Goal: Download file/media

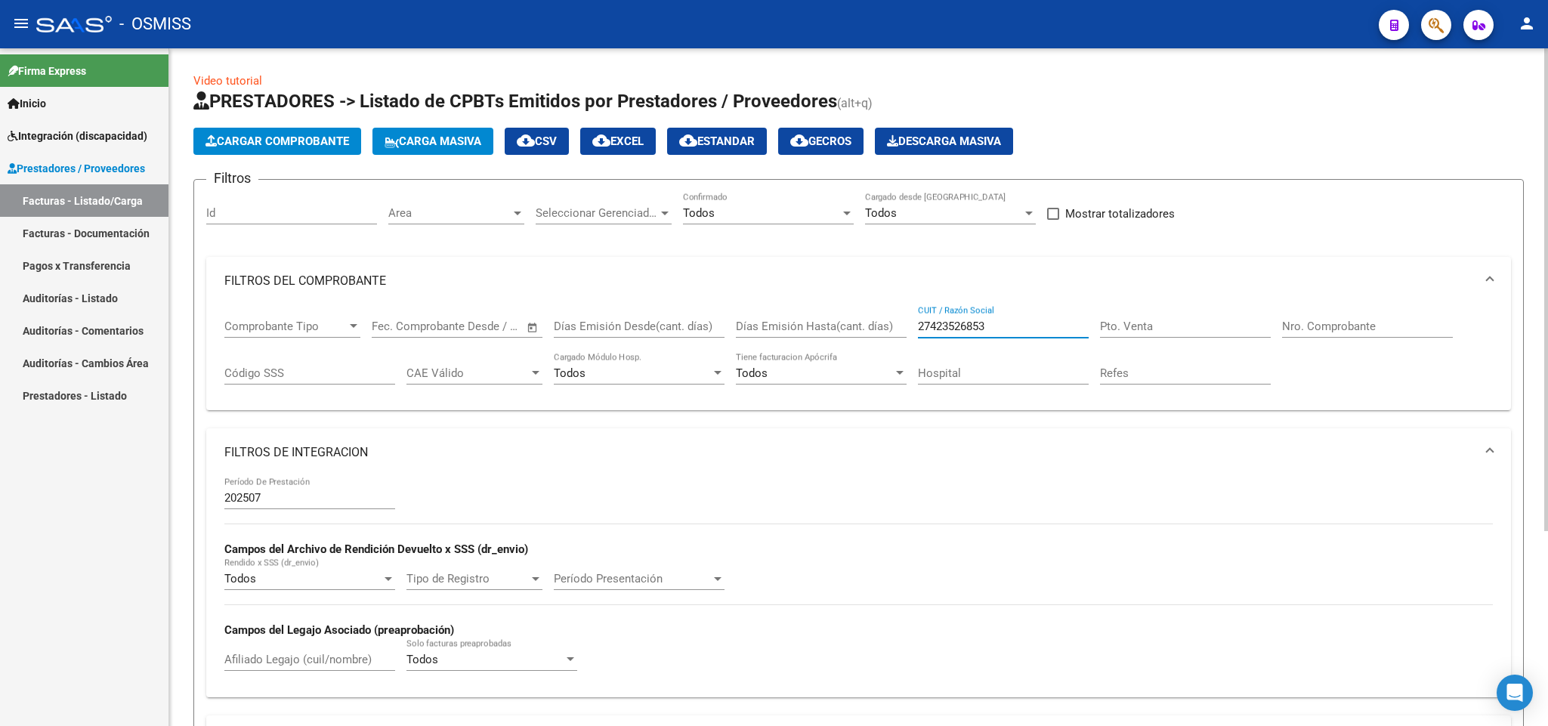
drag, startPoint x: 1010, startPoint y: 323, endPoint x: 935, endPoint y: 324, distance: 74.8
click at [935, 324] on input "27423526853" at bounding box center [1003, 327] width 171 height 14
type input "2"
paste input "30714969184"
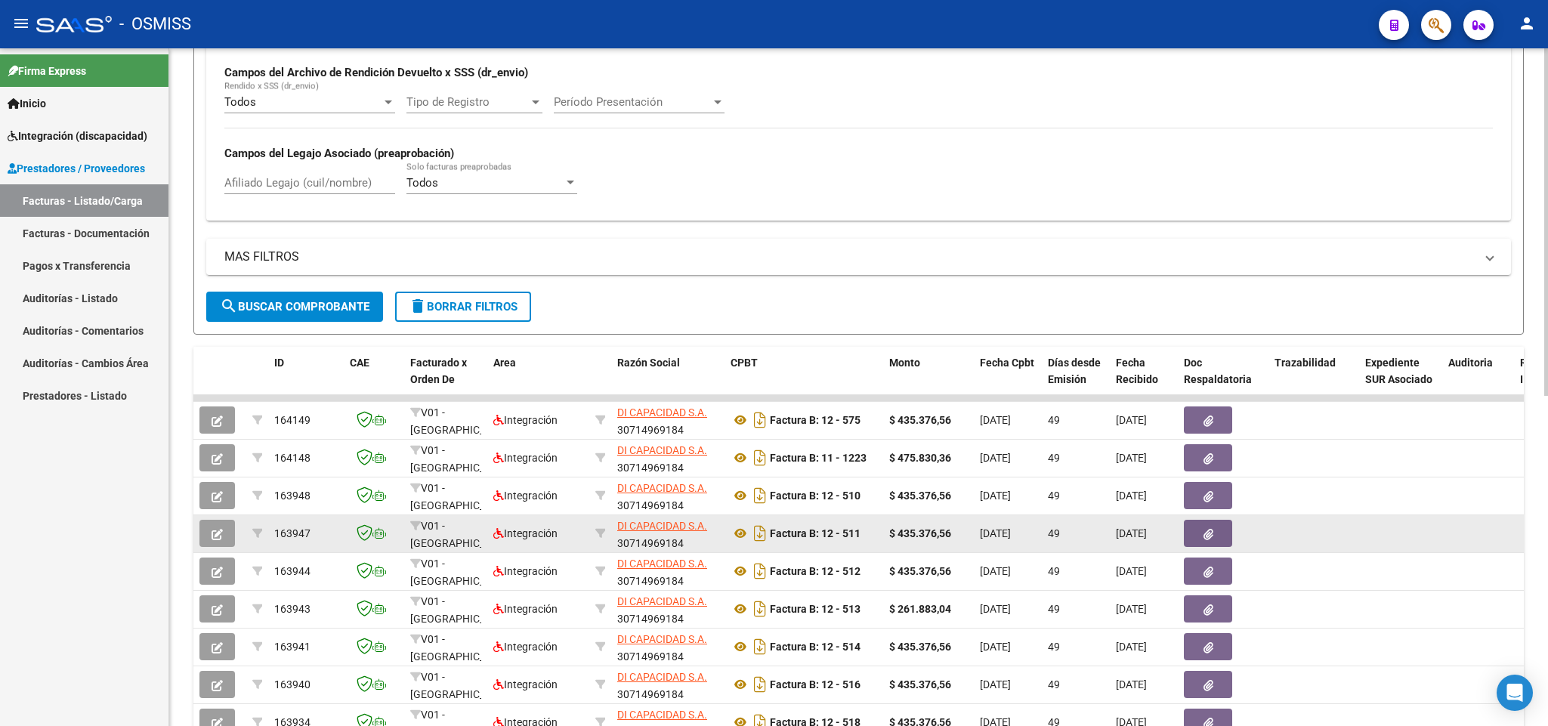
scroll to position [567, 0]
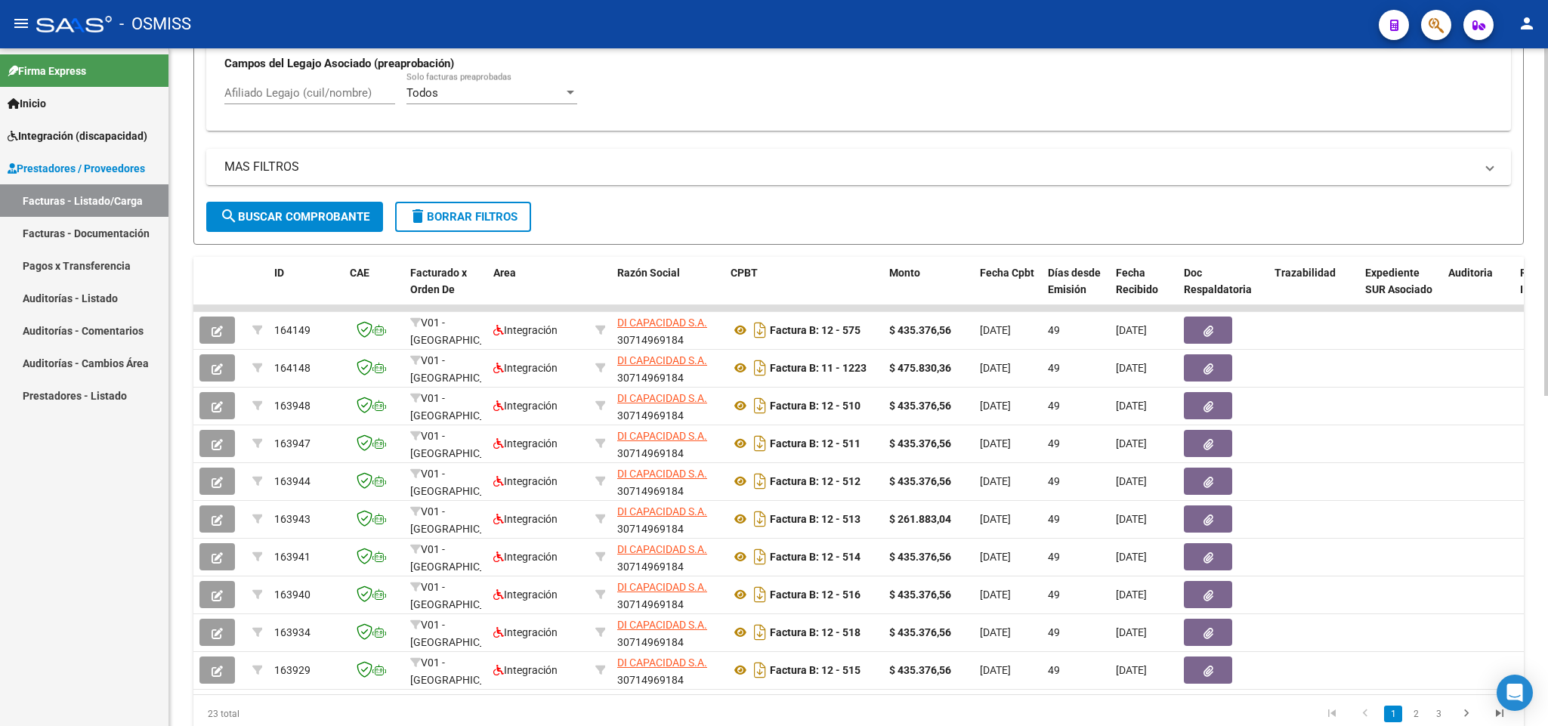
type input "30714969184"
click at [331, 97] on input "Afiliado Legajo (cuil/nombre)" at bounding box center [309, 93] width 171 height 14
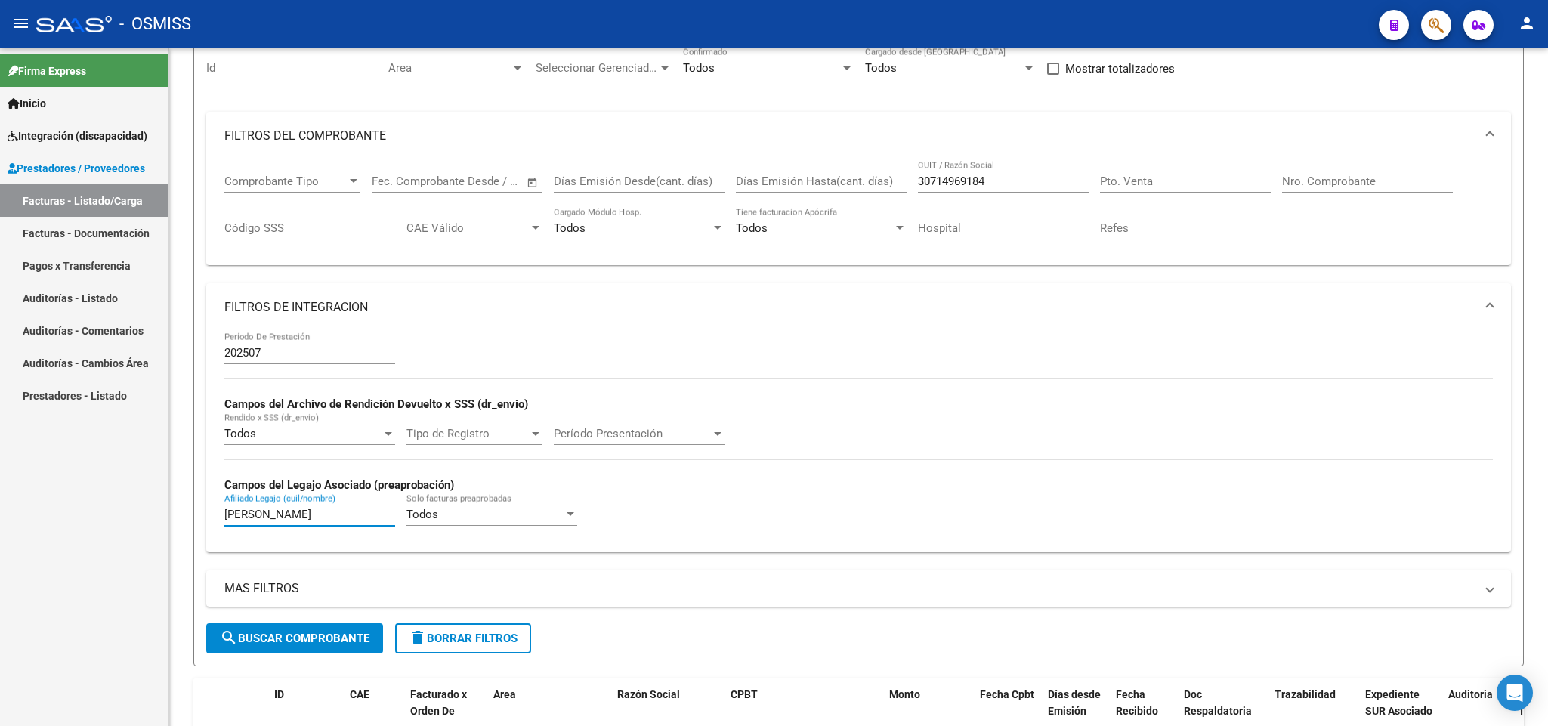
scroll to position [0, 0]
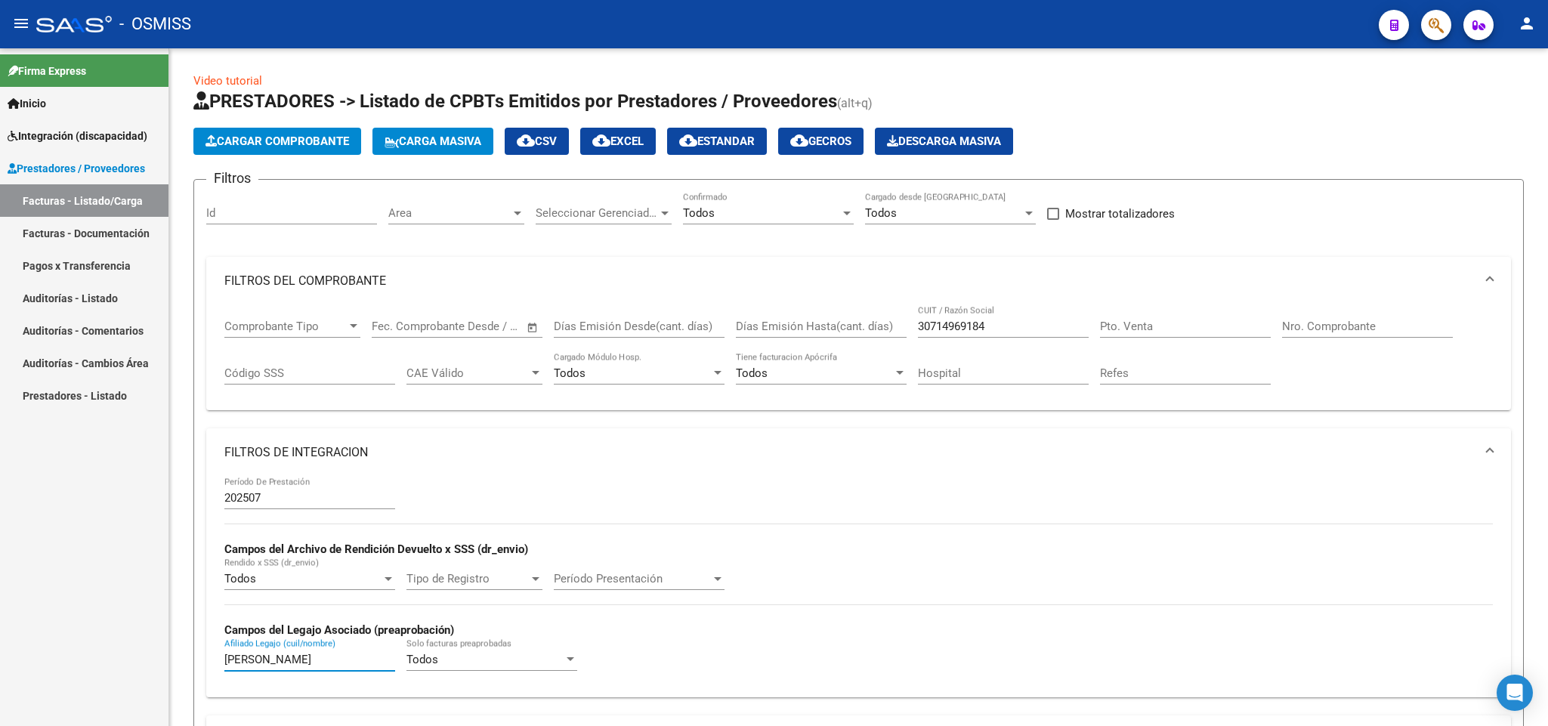
type input "[PERSON_NAME]"
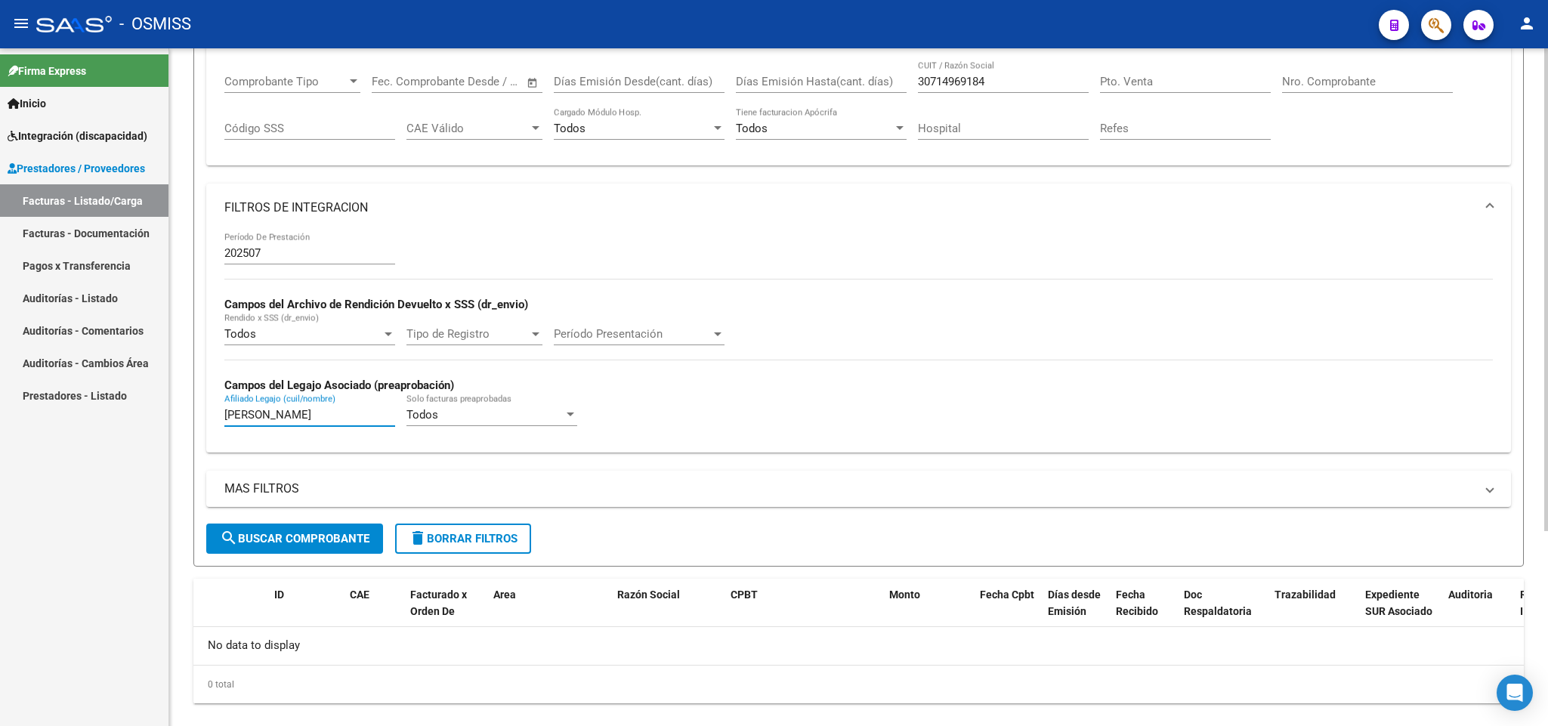
scroll to position [273, 0]
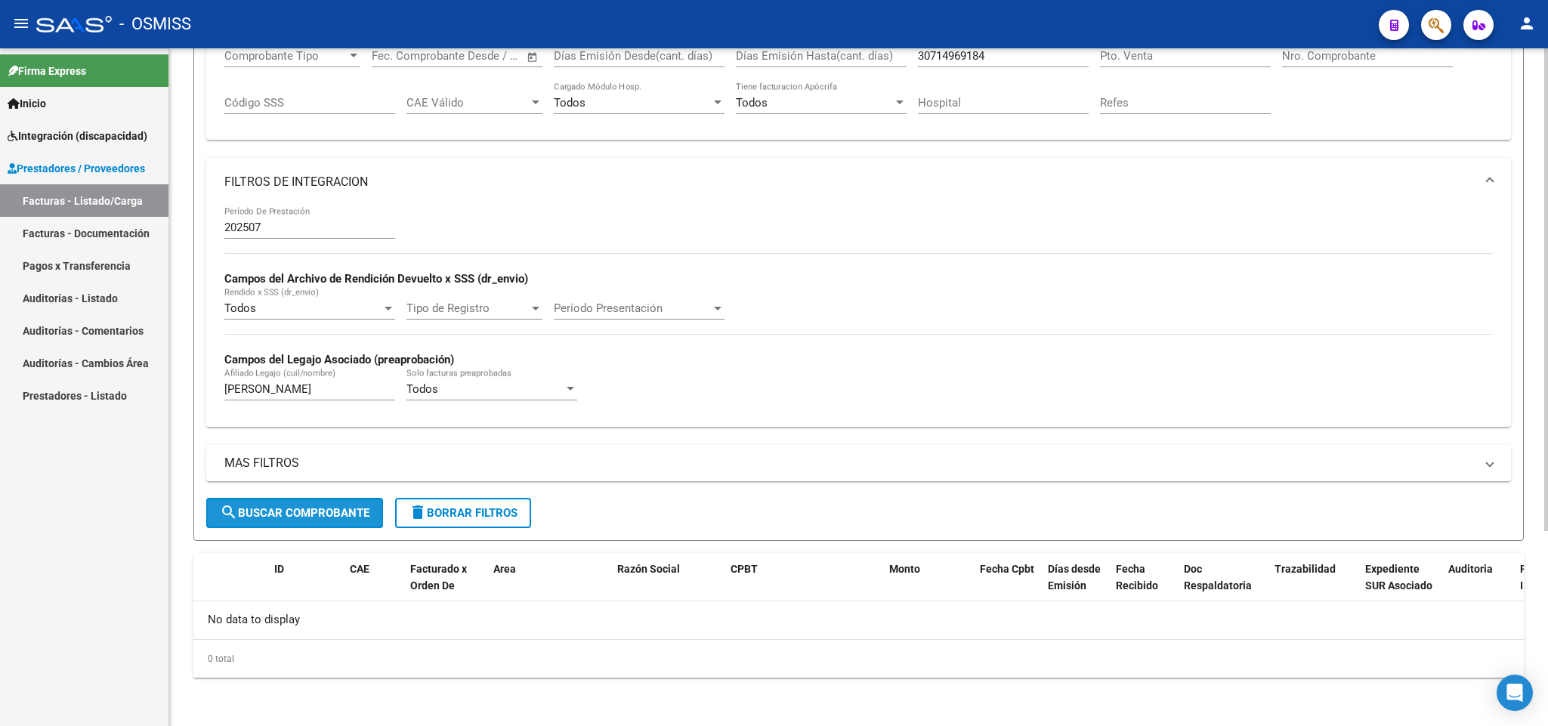
click at [333, 509] on span "search Buscar Comprobante" at bounding box center [295, 513] width 150 height 14
drag, startPoint x: 472, startPoint y: 511, endPoint x: 638, endPoint y: 453, distance: 175.9
click at [472, 512] on span "delete Borrar Filtros" at bounding box center [463, 513] width 109 height 14
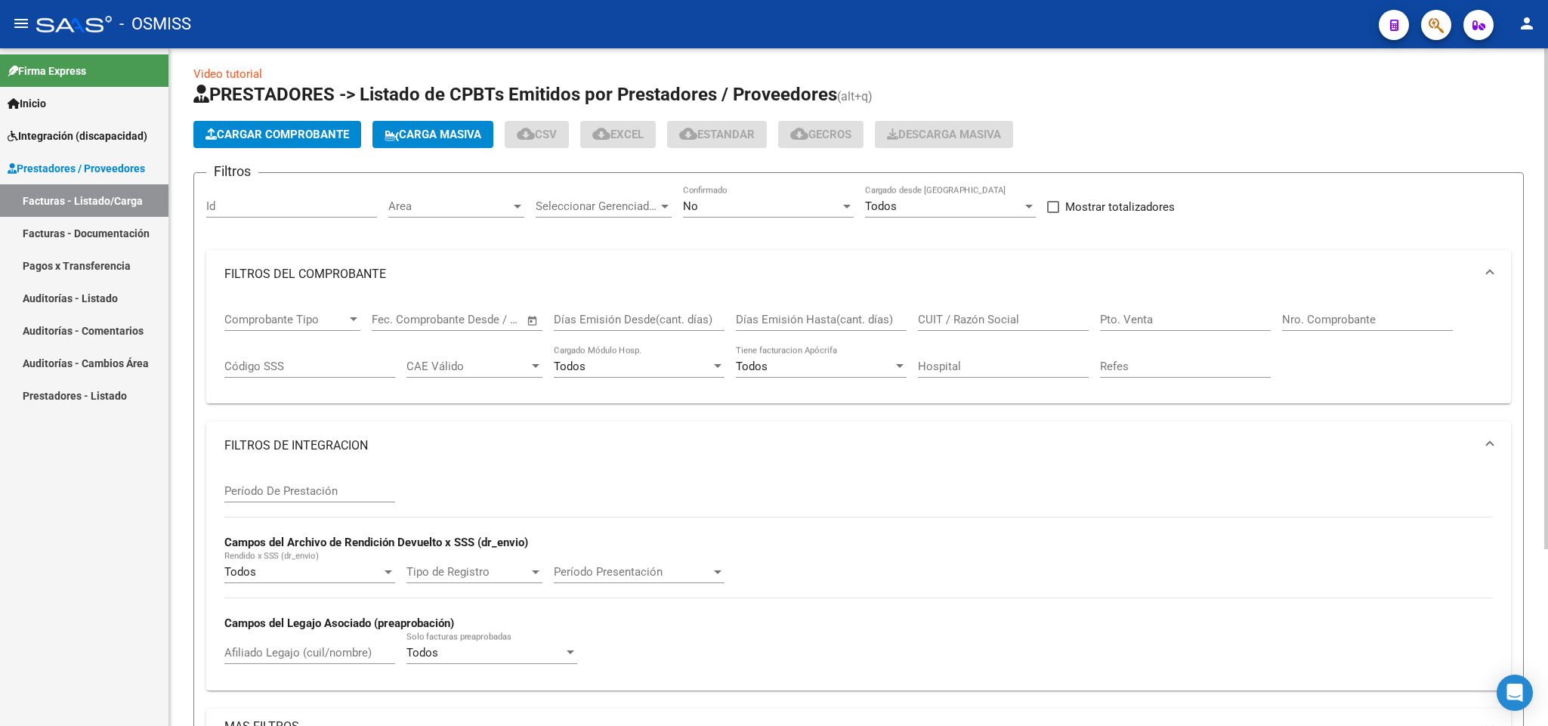
scroll to position [0, 0]
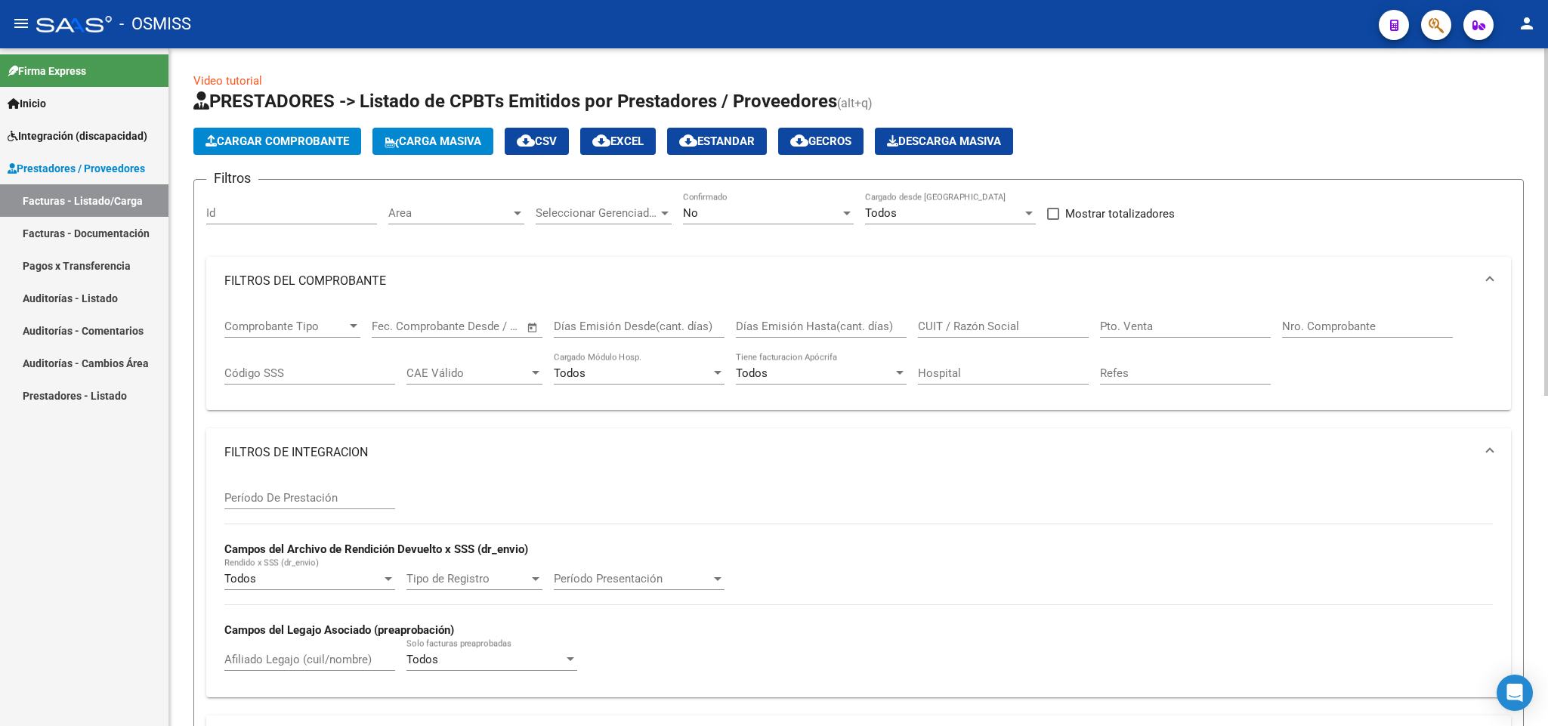
click at [753, 215] on div "No" at bounding box center [761, 213] width 157 height 14
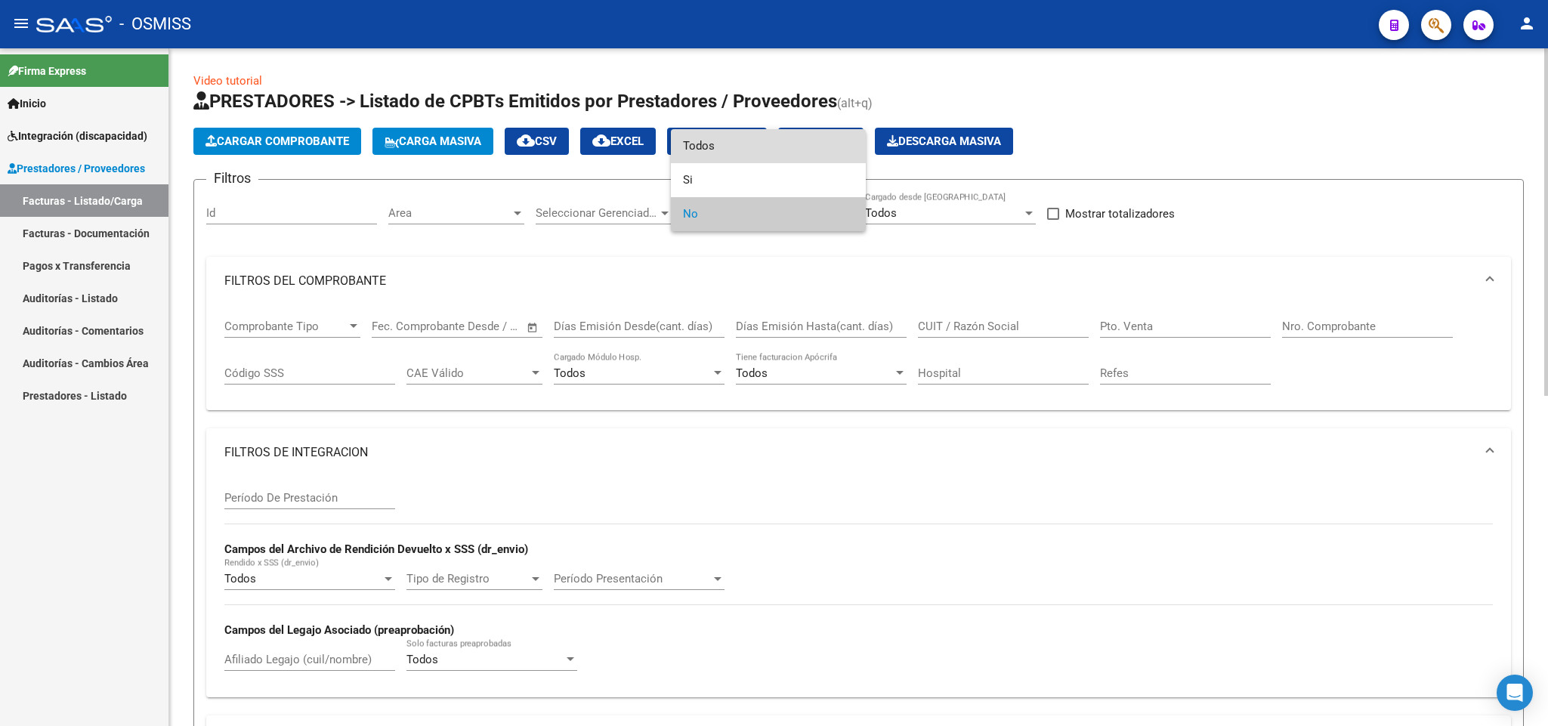
drag, startPoint x: 750, startPoint y: 150, endPoint x: 875, endPoint y: 254, distance: 162.1
click at [764, 157] on span "Todos" at bounding box center [768, 146] width 171 height 34
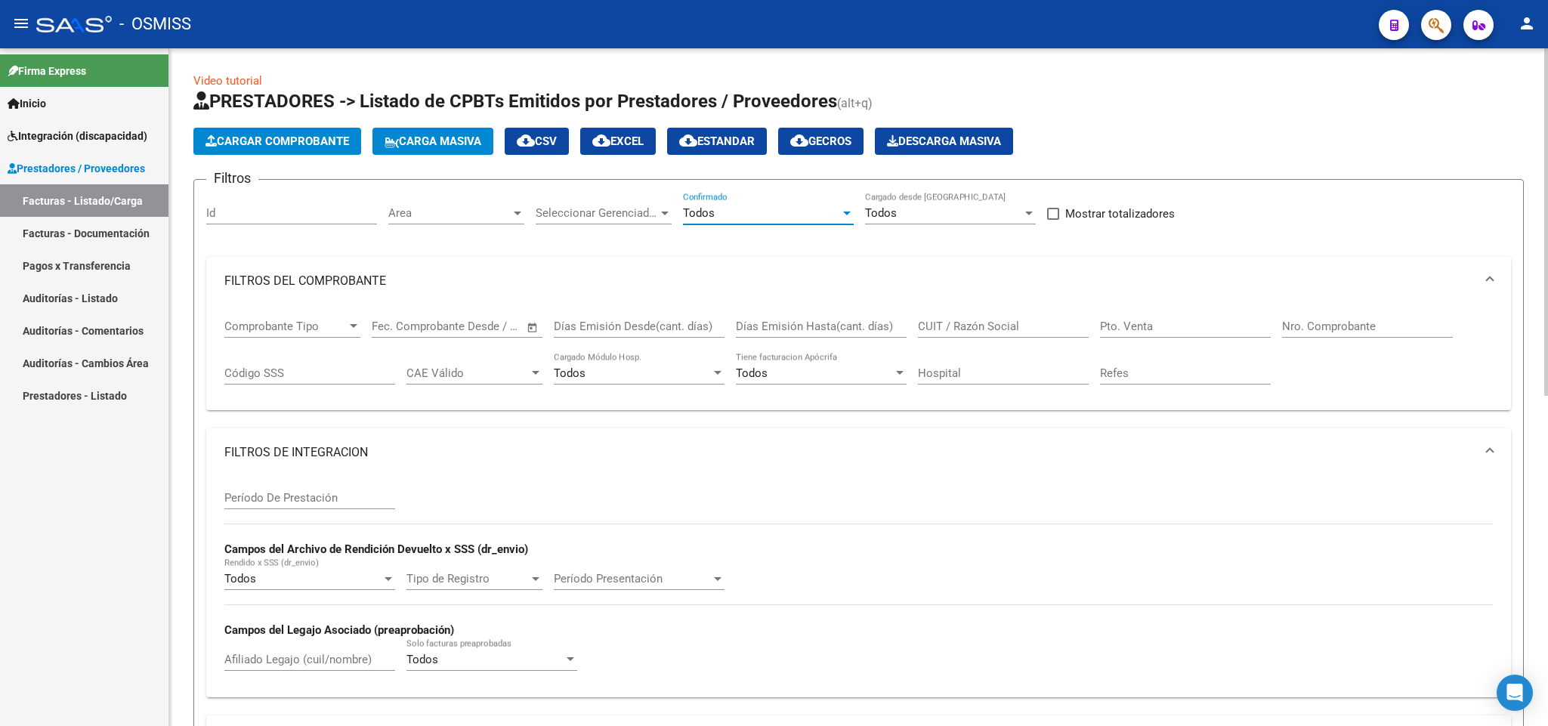
click at [978, 329] on input "CUIT / Razón Social" at bounding box center [1003, 327] width 171 height 14
paste input "20364139463"
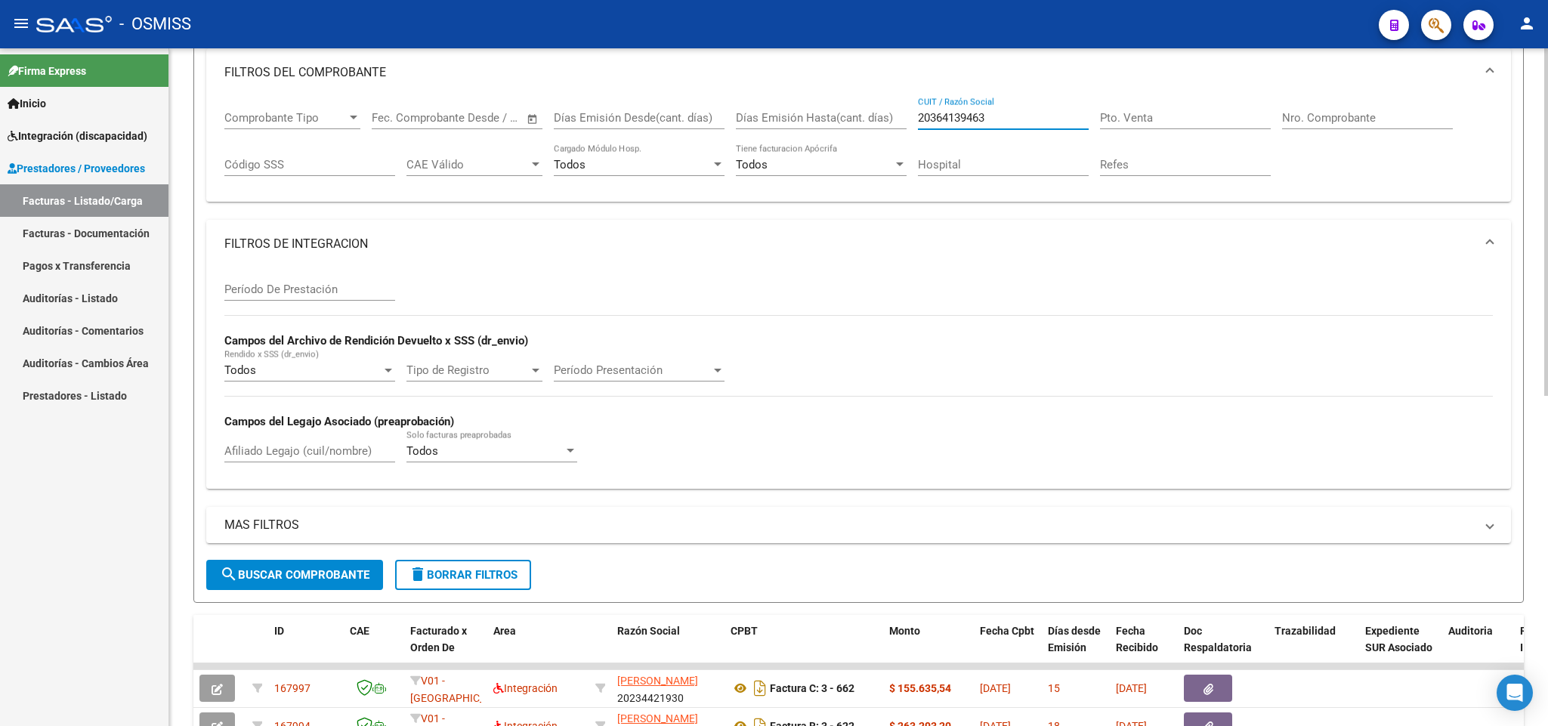
scroll to position [227, 0]
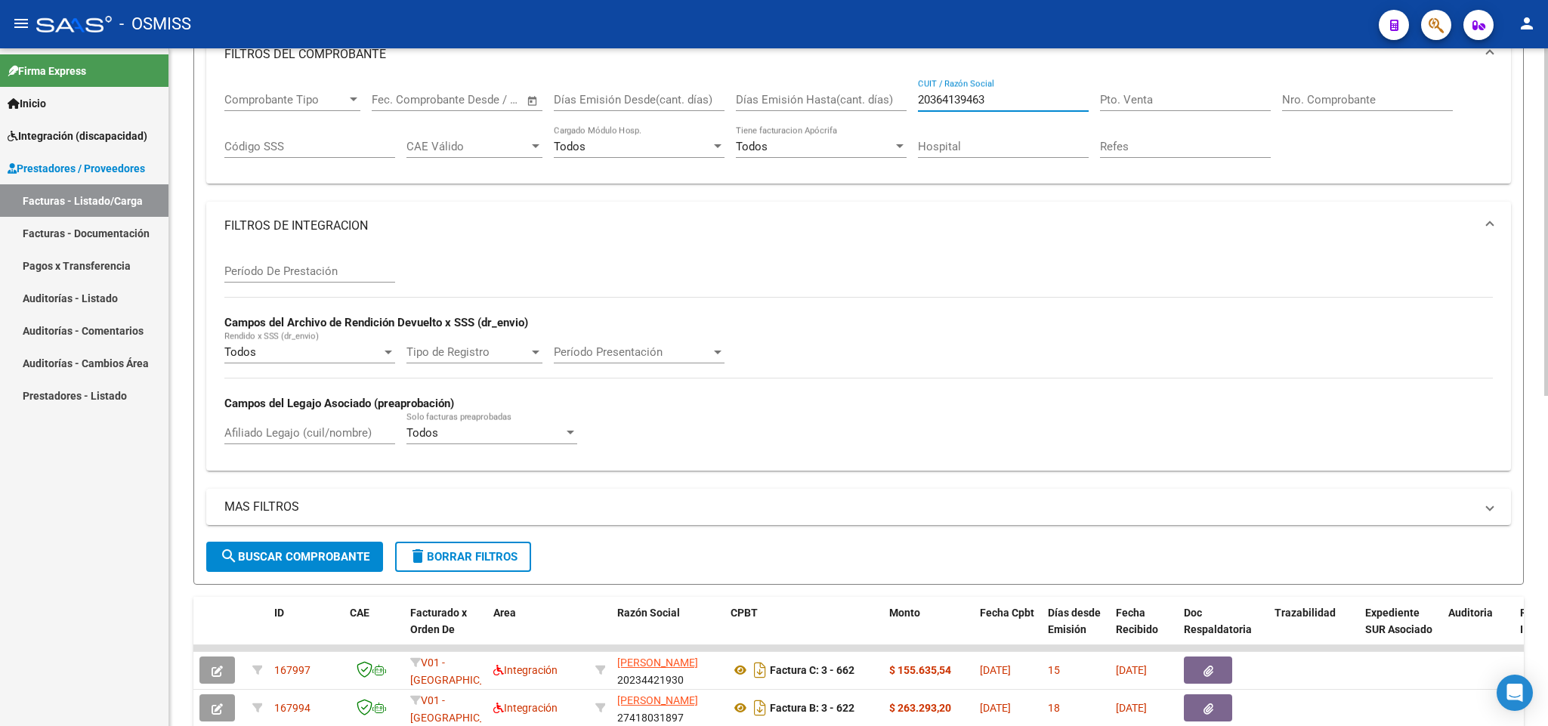
type input "20364139463"
click at [336, 265] on div "Período De Prestación" at bounding box center [309, 266] width 171 height 32
type input "202507"
click at [331, 440] on input "Afiliado Legajo (cuil/nombre)" at bounding box center [309, 433] width 171 height 14
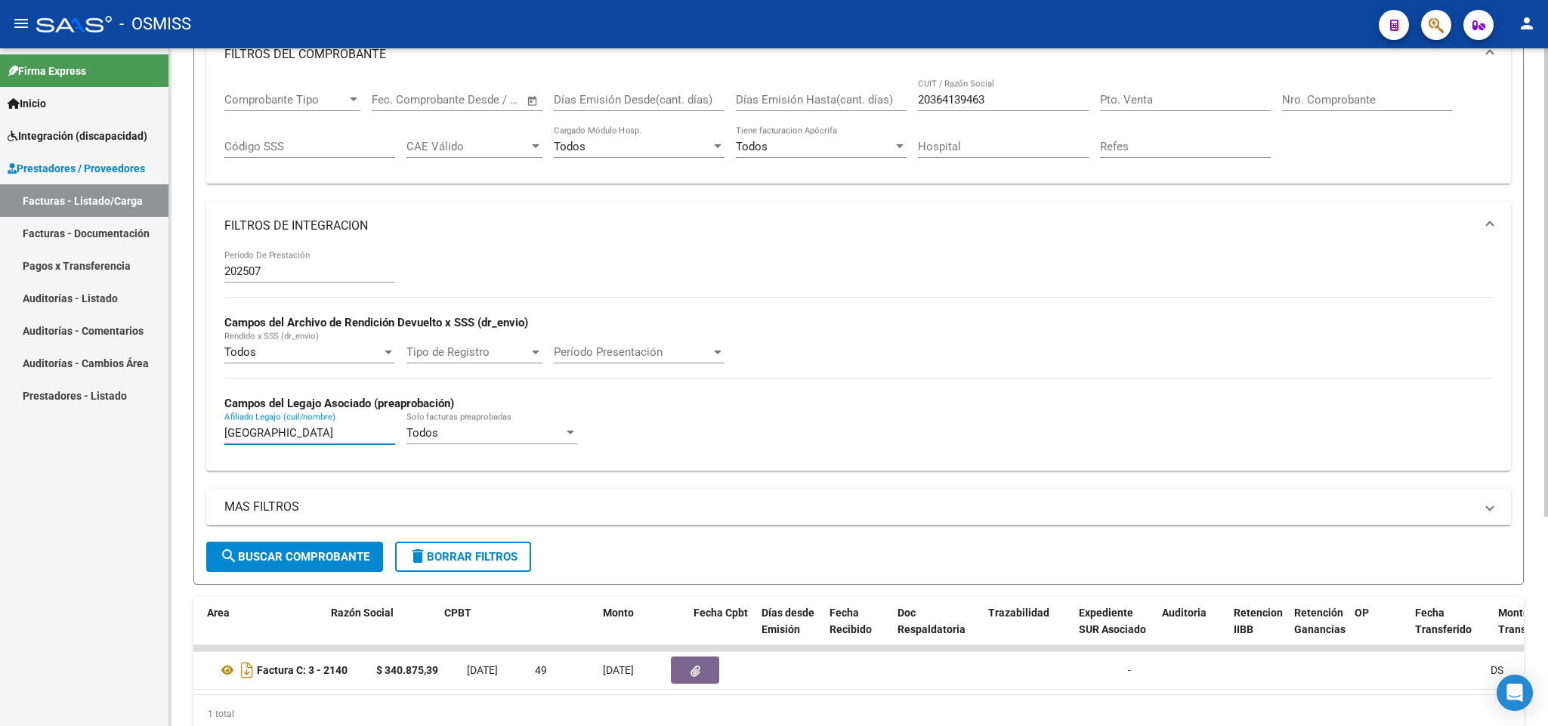
scroll to position [0, 271]
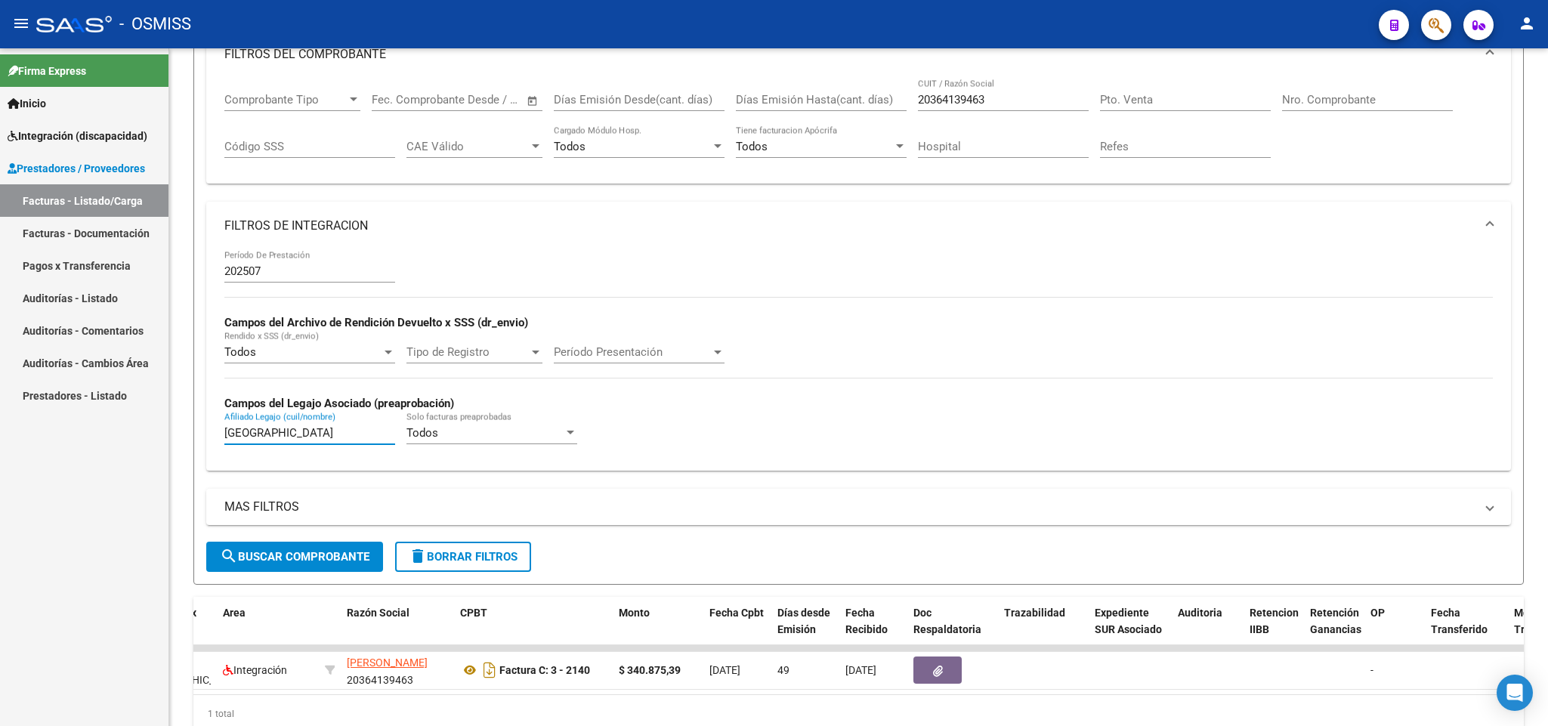
type input "[GEOGRAPHIC_DATA]"
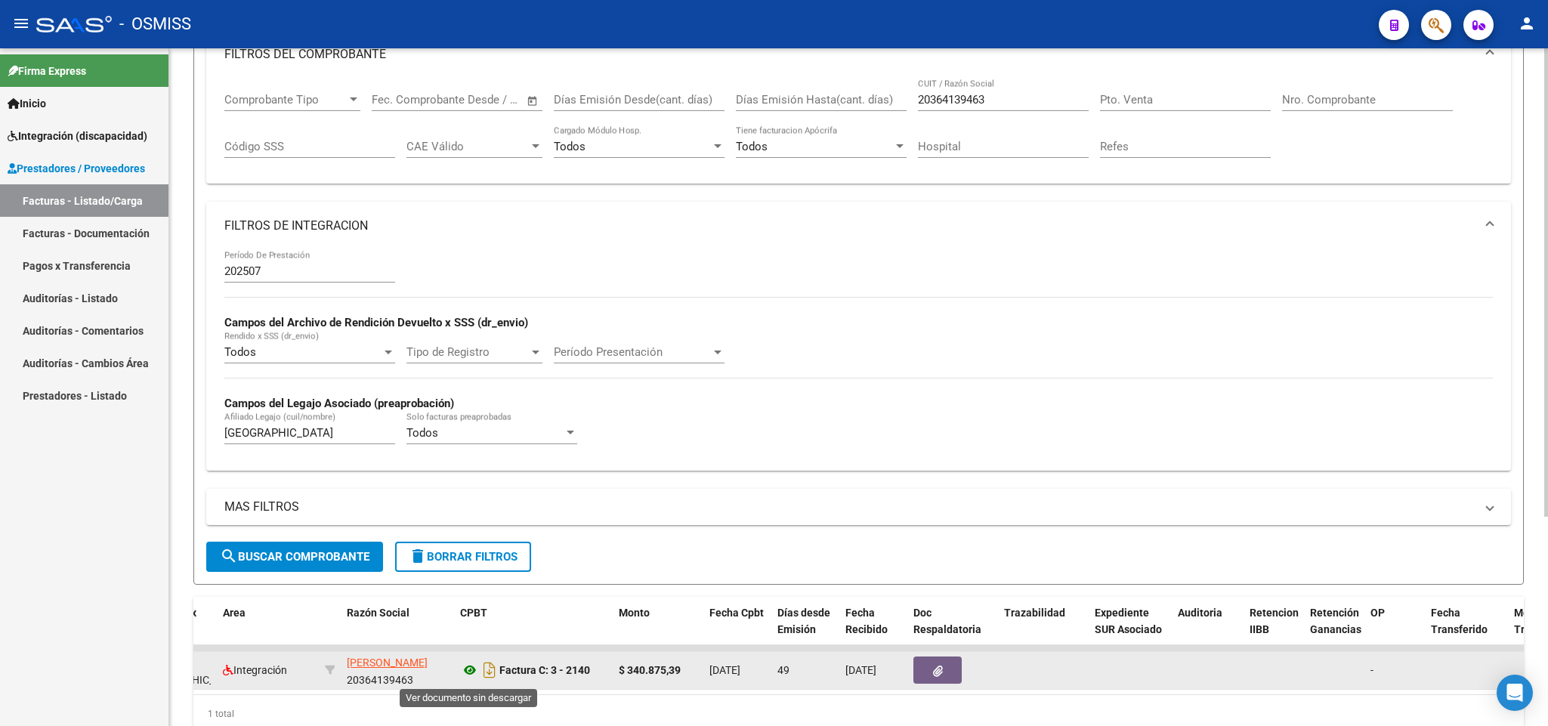
click at [465, 676] on icon at bounding box center [470, 670] width 20 height 18
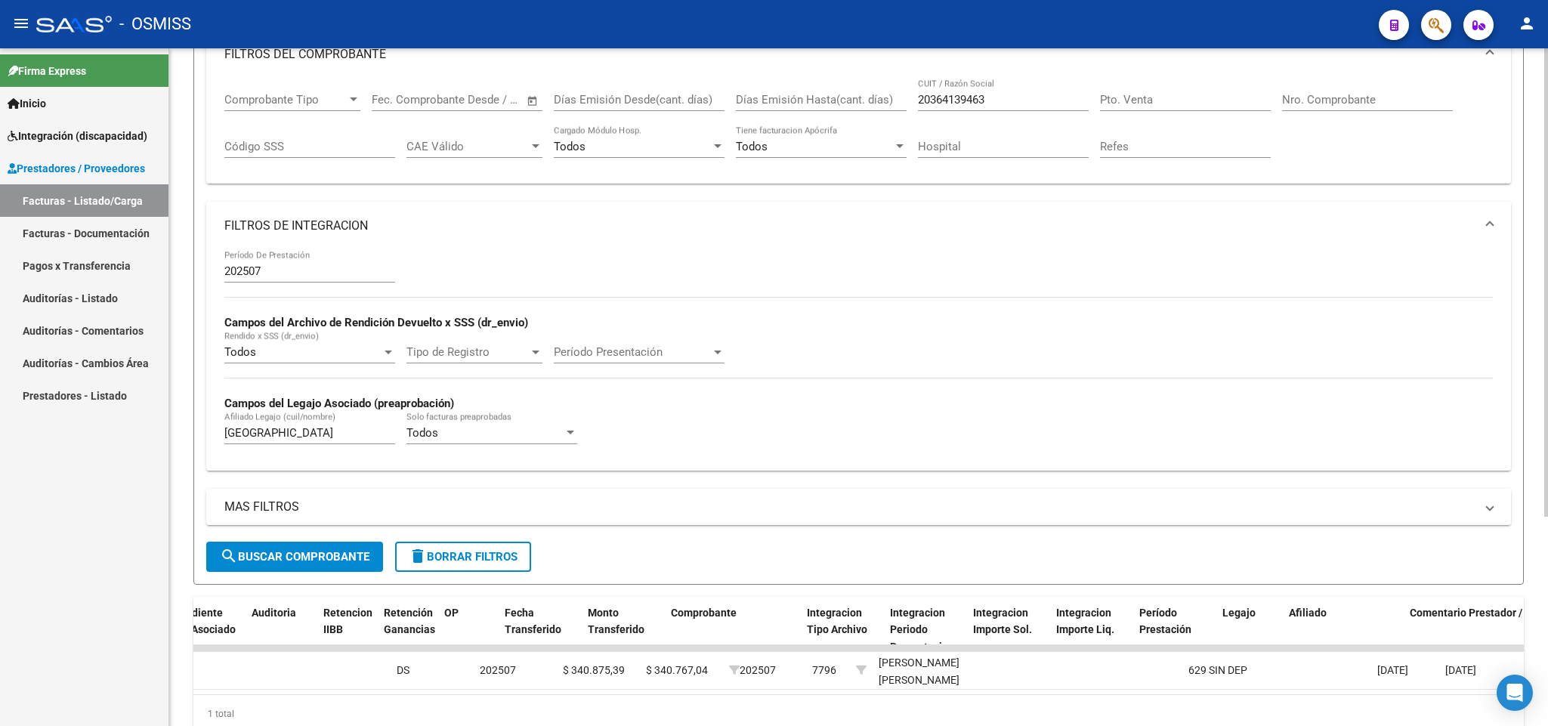
scroll to position [0, 0]
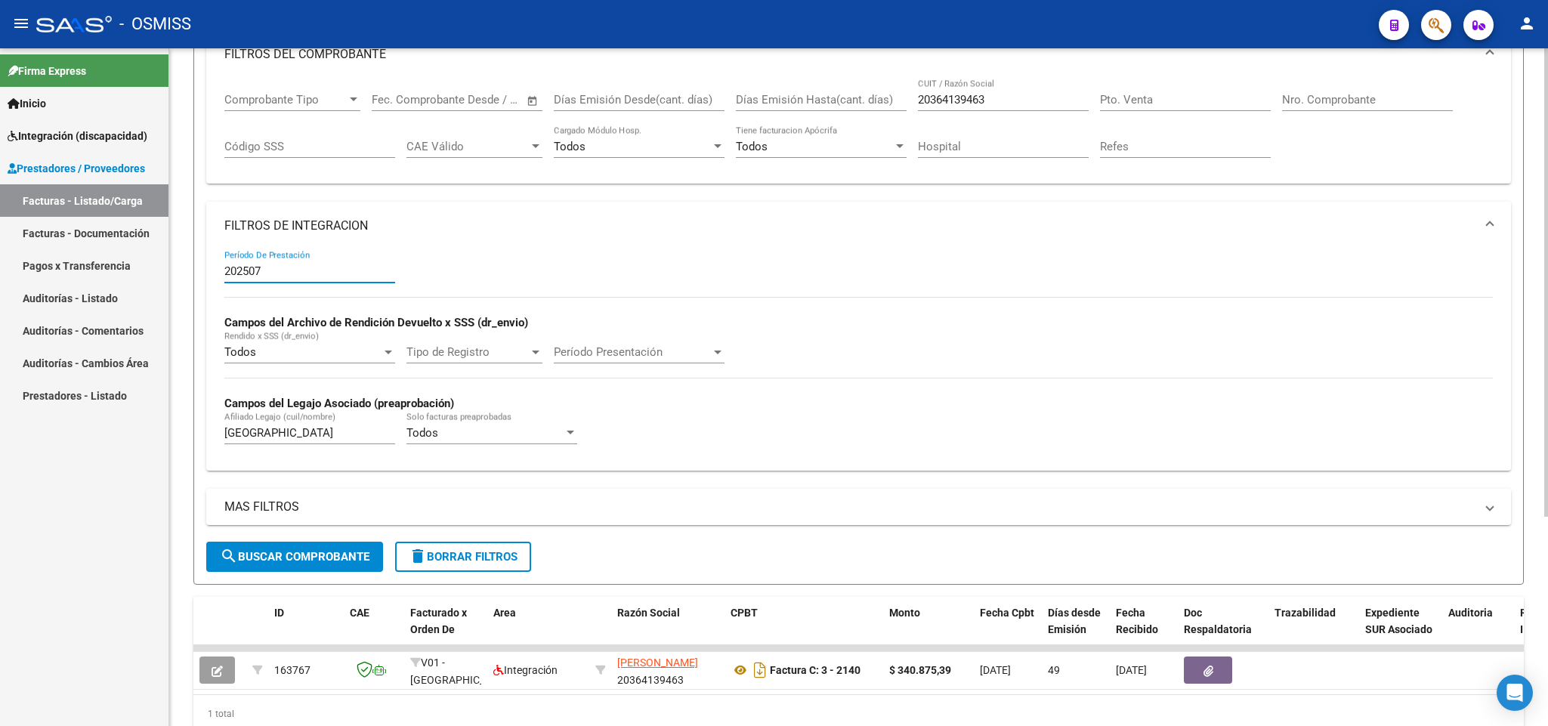
click at [293, 268] on input "202507" at bounding box center [309, 271] width 171 height 14
type input "202507"
drag, startPoint x: 297, startPoint y: 442, endPoint x: 94, endPoint y: 408, distance: 206.1
click at [97, 413] on mat-sidenav-container "Firma Express Inicio Instructivos Contacto OS Integración (discapacidad) Legajo…" at bounding box center [774, 387] width 1548 height 678
type input "romano"
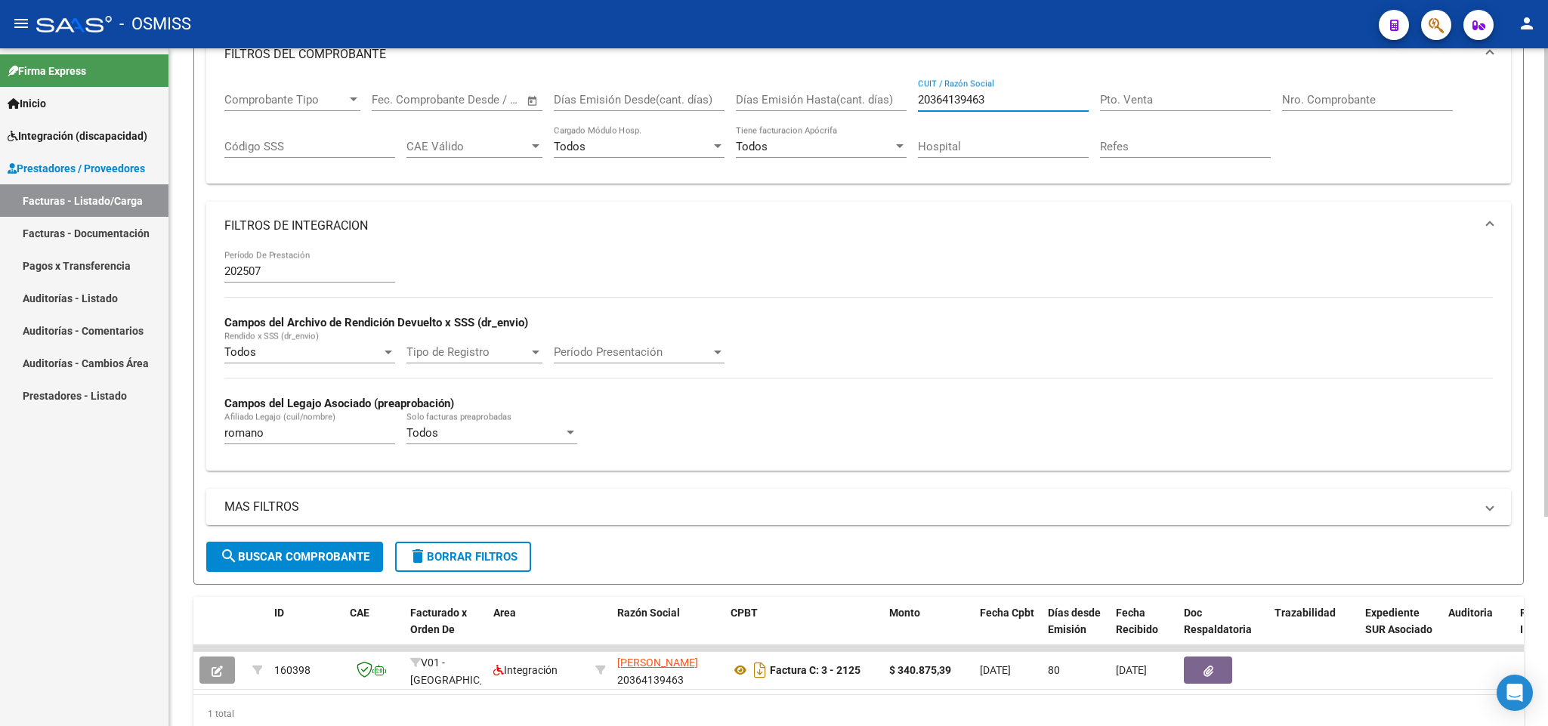
drag, startPoint x: 1004, startPoint y: 101, endPoint x: 874, endPoint y: 97, distance: 130.8
click at [874, 97] on div "Comprobante Tipo Comprobante Tipo Fecha inicio – Fecha fin Fec. Comprobante Des…" at bounding box center [858, 126] width 1269 height 94
paste input "27419974973"
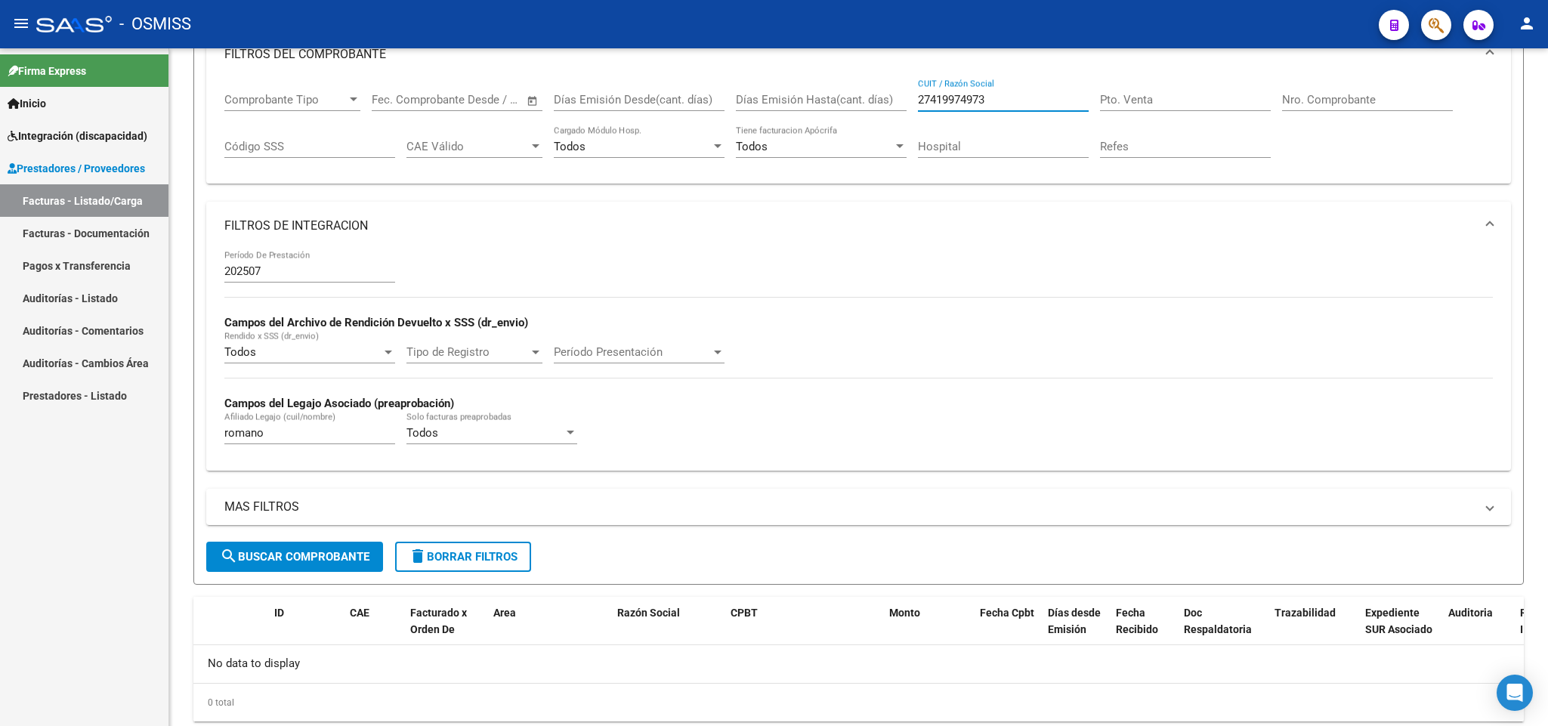
type input "27419974973"
click at [487, 556] on span "delete Borrar Filtros" at bounding box center [463, 557] width 109 height 14
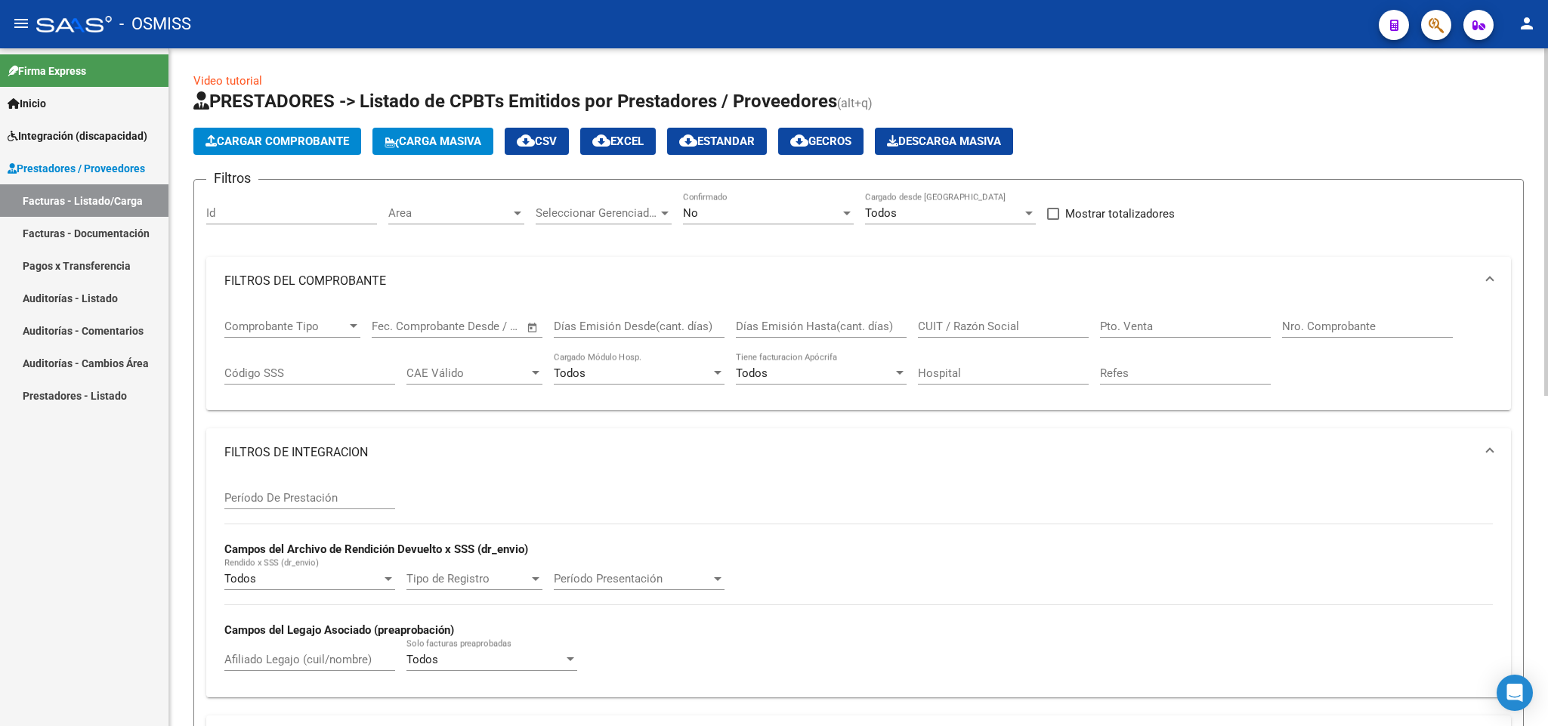
click at [735, 216] on div "No" at bounding box center [761, 213] width 157 height 14
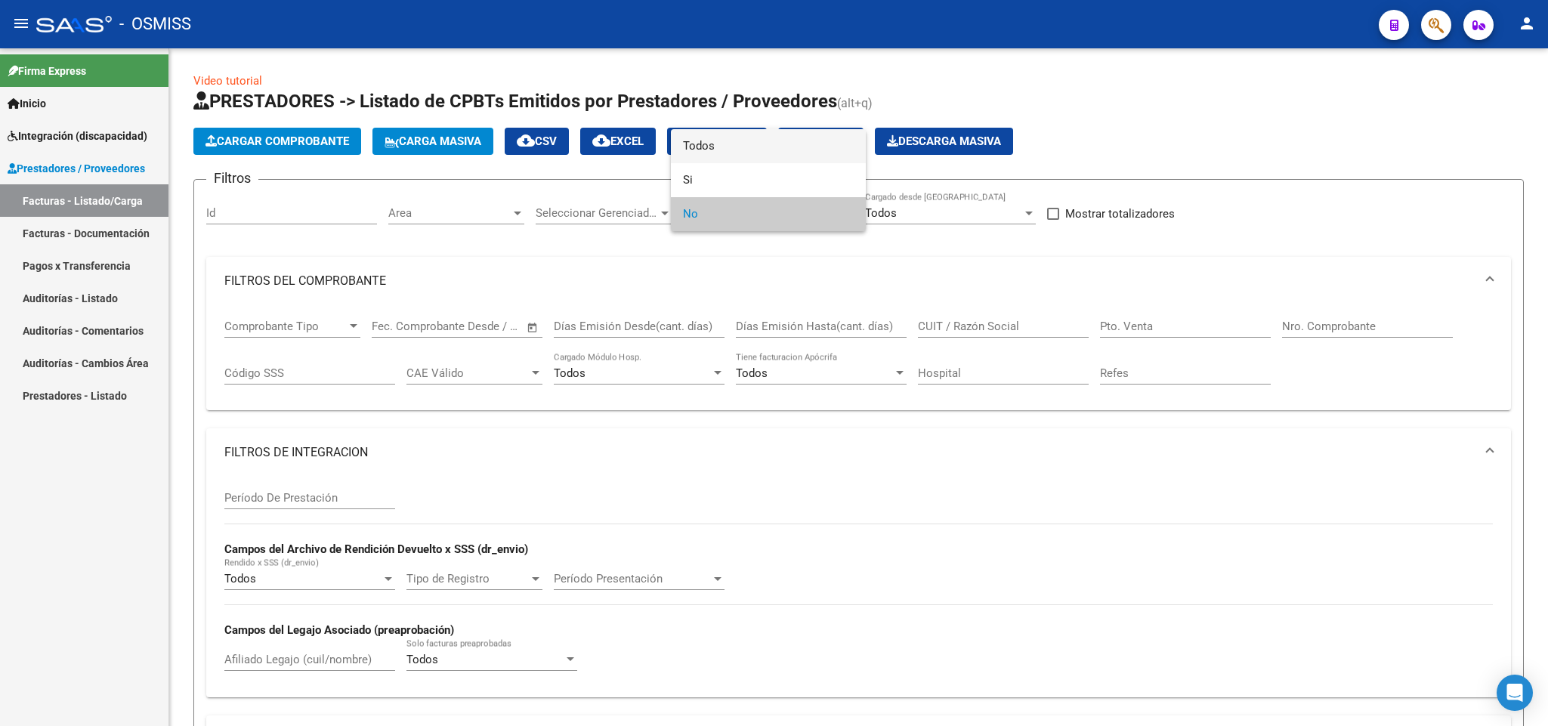
click at [755, 143] on span "Todos" at bounding box center [768, 146] width 171 height 34
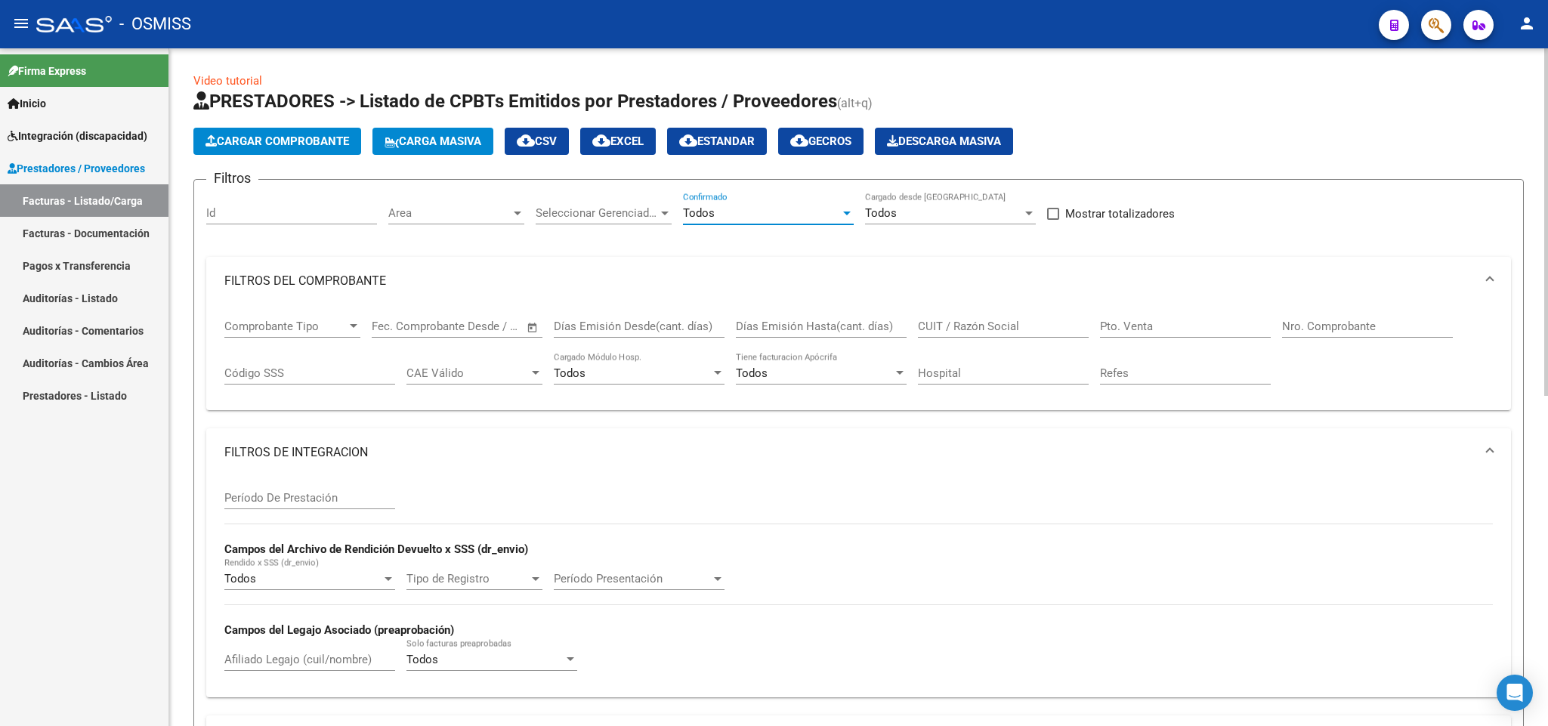
click at [331, 503] on input "Período De Prestación" at bounding box center [309, 498] width 171 height 14
type input "202506"
click at [358, 660] on input "Afiliado Legajo (cuil/nombre)" at bounding box center [309, 660] width 171 height 14
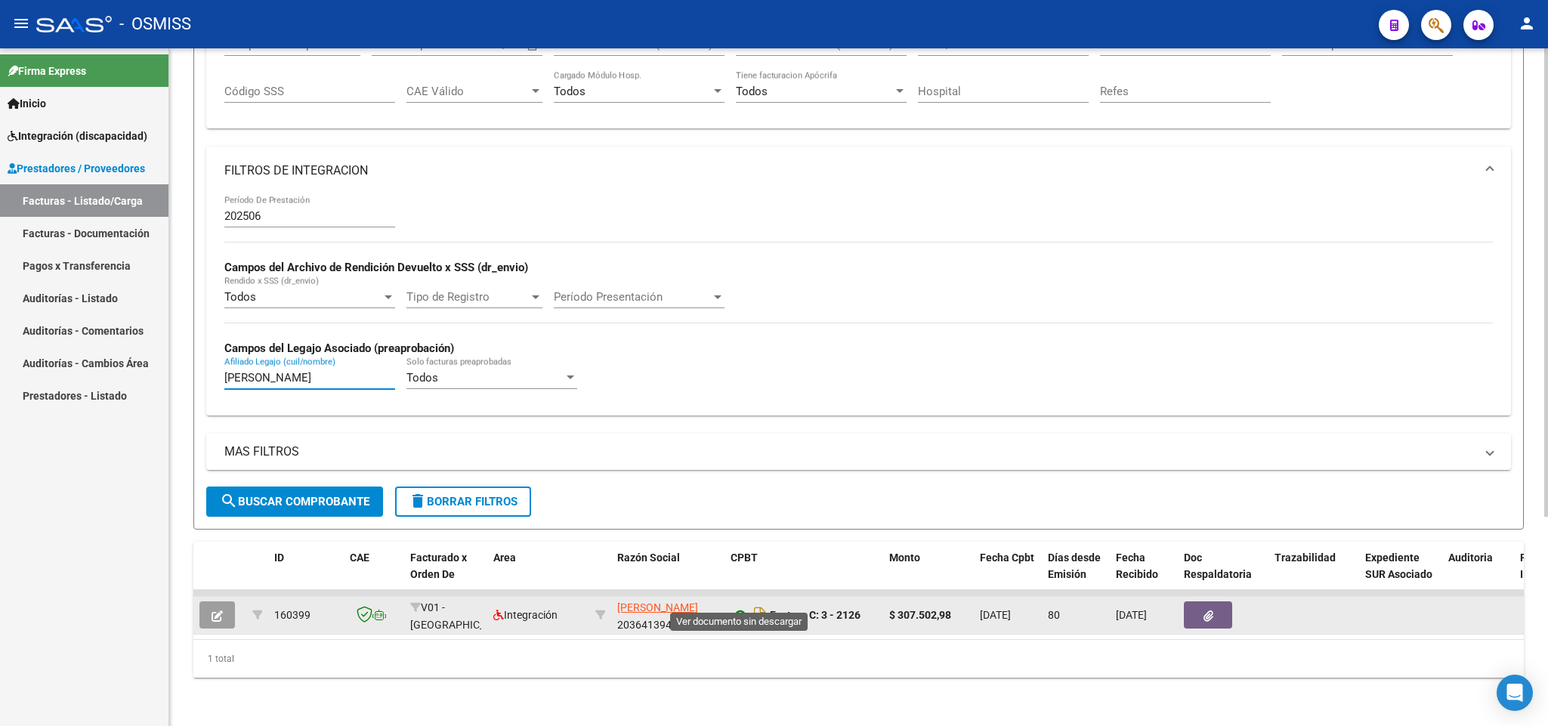
type input "[PERSON_NAME]"
click at [746, 606] on icon at bounding box center [741, 615] width 20 height 18
